Goal: Navigation & Orientation: Go to known website

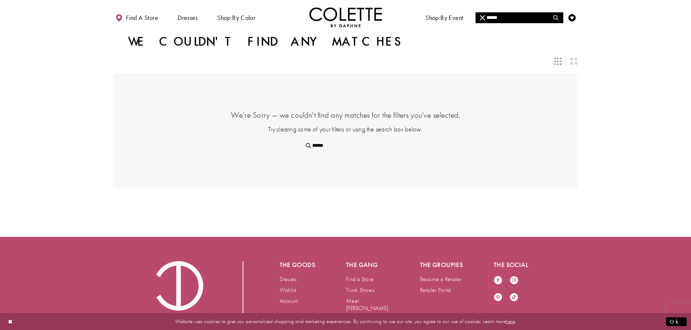
click at [358, 20] on img "Visit Home Page" at bounding box center [345, 17] width 73 height 20
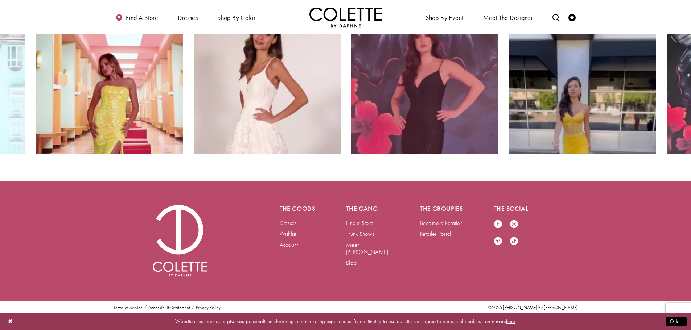
scroll to position [1500, 0]
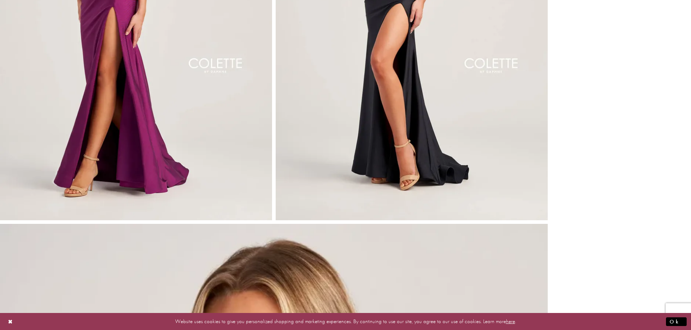
scroll to position [2259, 0]
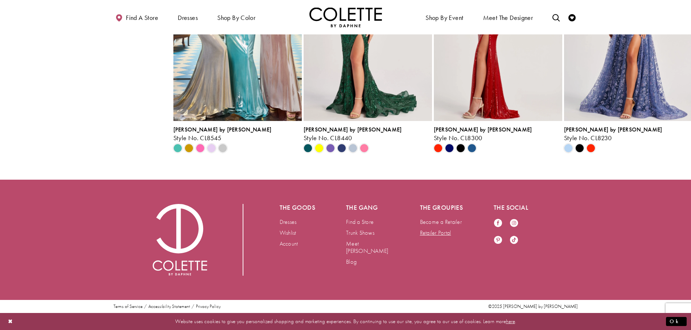
click at [436, 231] on link "Retailer Portal" at bounding box center [435, 233] width 31 height 8
